Goal: Task Accomplishment & Management: Complete application form

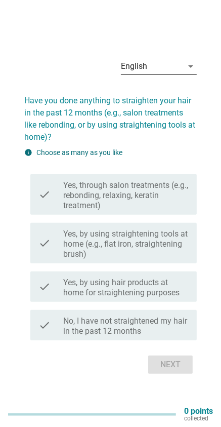
click at [193, 74] on div "English arrow_drop_down" at bounding box center [159, 66] width 76 height 16
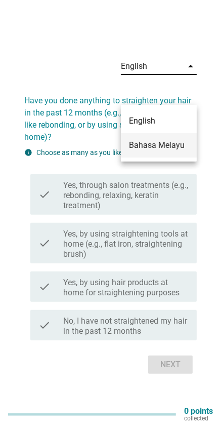
click at [173, 144] on div "Bahasa Melayu" at bounding box center [159, 145] width 60 height 12
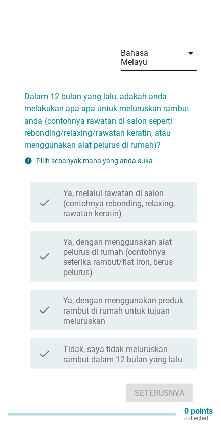
click at [169, 345] on label "Tidak, saya tidak meluruskan rambut dalam 12 bulan yang lalu" at bounding box center [126, 355] width 125 height 20
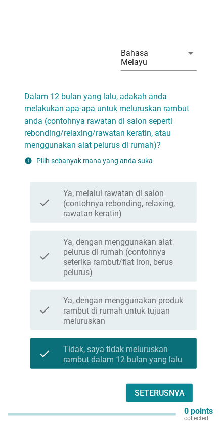
click at [178, 387] on div "Seterusnya" at bounding box center [160, 393] width 50 height 12
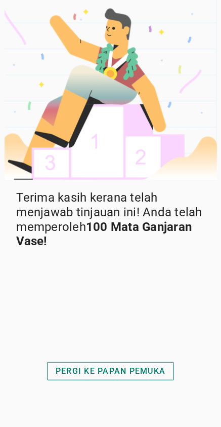
click at [133, 381] on button "PERGI KE PAPAN PEMUKA" at bounding box center [110, 371] width 127 height 18
